Goal: Task Accomplishment & Management: Use online tool/utility

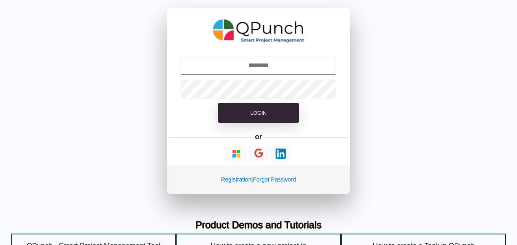
click at [298, 71] on input "text" at bounding box center [259, 66] width 156 height 20
click at [274, 68] on input "text" at bounding box center [259, 66] width 156 height 20
click at [305, 64] on input "**********" at bounding box center [259, 66] width 156 height 20
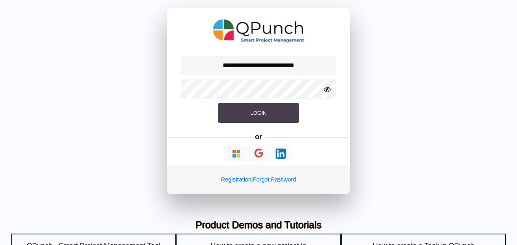
click at [288, 116] on button "Login" at bounding box center [258, 113] width 81 height 20
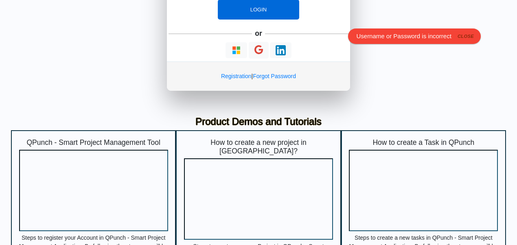
scroll to position [55, 0]
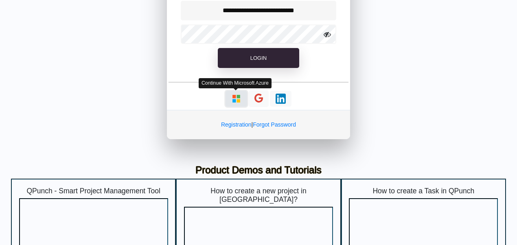
click at [235, 99] on img "button" at bounding box center [236, 99] width 10 height 10
type input "**********"
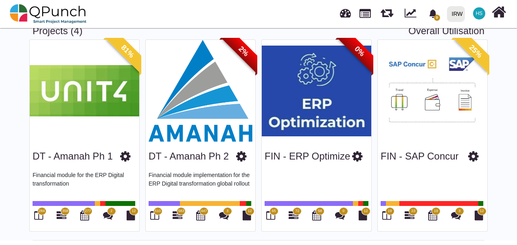
scroll to position [45, 0]
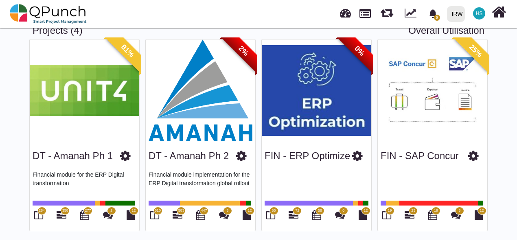
click at [191, 84] on img at bounding box center [201, 91] width 110 height 102
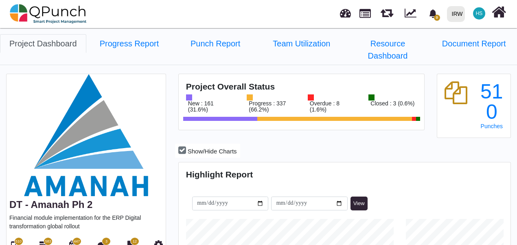
click at [47, 238] on span "583" at bounding box center [48, 242] width 9 height 8
click at [77, 239] on span "447" at bounding box center [77, 242] width 6 height 6
select select "****"
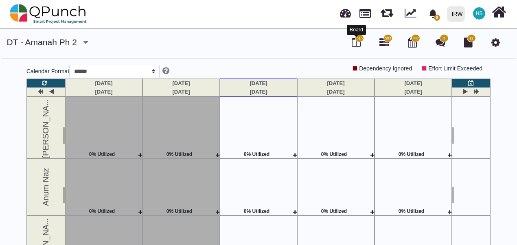
click at [354, 44] on icon at bounding box center [356, 42] width 9 height 10
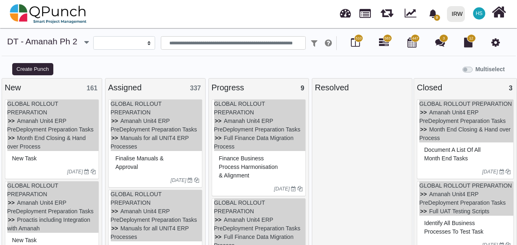
select select
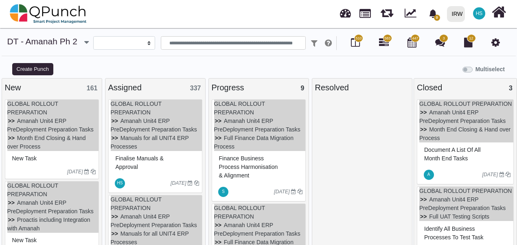
scroll to position [8, 0]
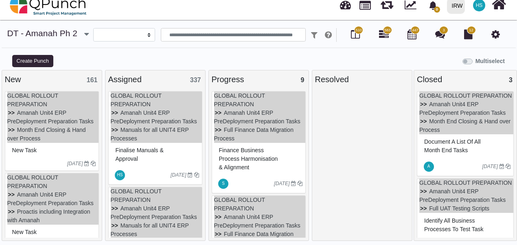
drag, startPoint x: 202, startPoint y: 95, endPoint x: 202, endPoint y: 103, distance: 9.0
click at [202, 103] on div "GLOBAL ROLLOUT PREPARATION Amanah Unit4 ERP PreDeployment Preparation Tasks Man…" at bounding box center [156, 163] width 100 height 150
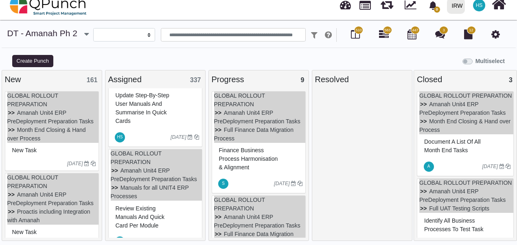
scroll to position [279, 0]
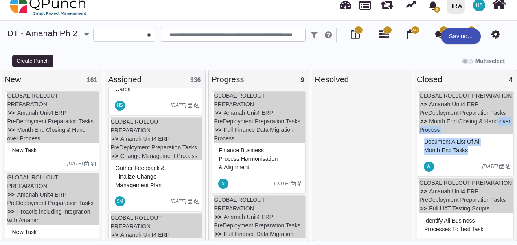
drag, startPoint x: 514, startPoint y: 123, endPoint x: 514, endPoint y: 148, distance: 24.9
click at [514, 148] on div "GLOBAL ROLLOUT PREPARATION Amanah Unit4 ERP PreDeployment Preparation Tasks Mon…" at bounding box center [465, 163] width 103 height 150
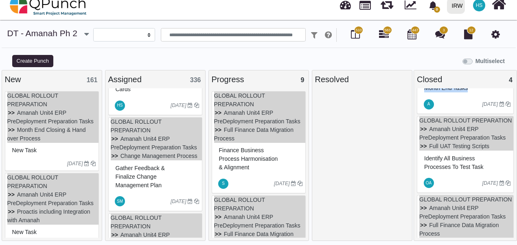
scroll to position [0, 0]
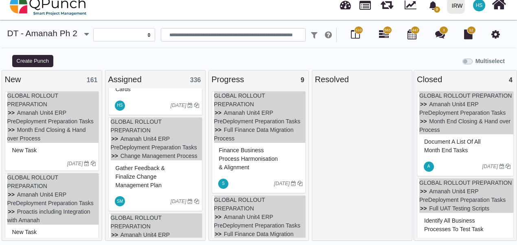
click at [385, 97] on div at bounding box center [362, 166] width 94 height 150
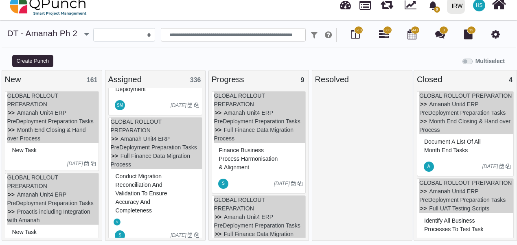
scroll to position [784, 0]
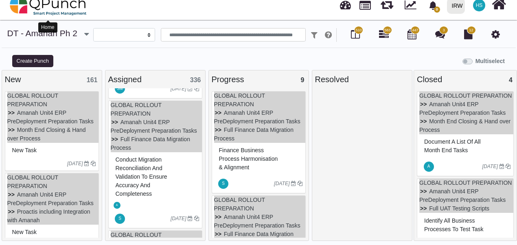
click at [55, 10] on img at bounding box center [48, 5] width 77 height 24
